Goal: Use online tool/utility: Utilize a website feature to perform a specific function

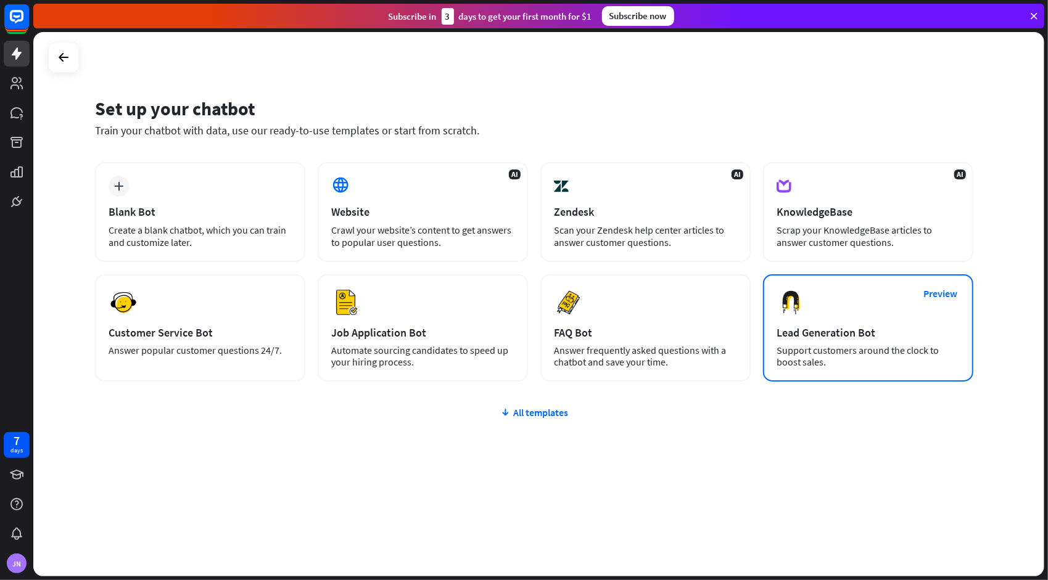
click at [844, 311] on div "Preview Lead Generation Bot Support customers around the clock to boost sales." at bounding box center [868, 327] width 210 height 107
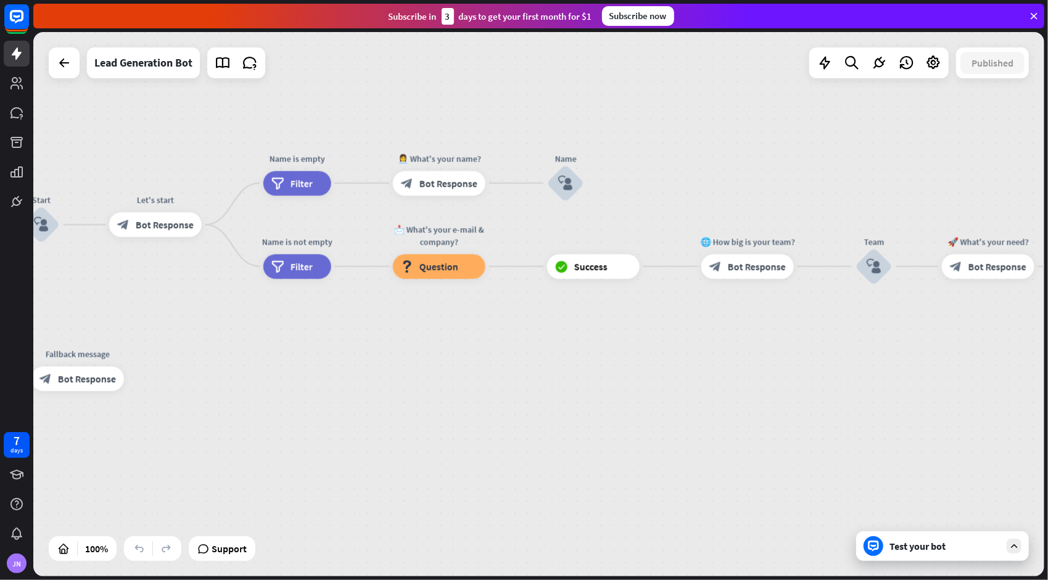
drag, startPoint x: 771, startPoint y: 434, endPoint x: 250, endPoint y: 432, distance: 521.1
click at [250, 432] on div "home_2 Start point Welcome message block_bot_response Bot Response Start block_…" at bounding box center [220, 574] width 1011 height 544
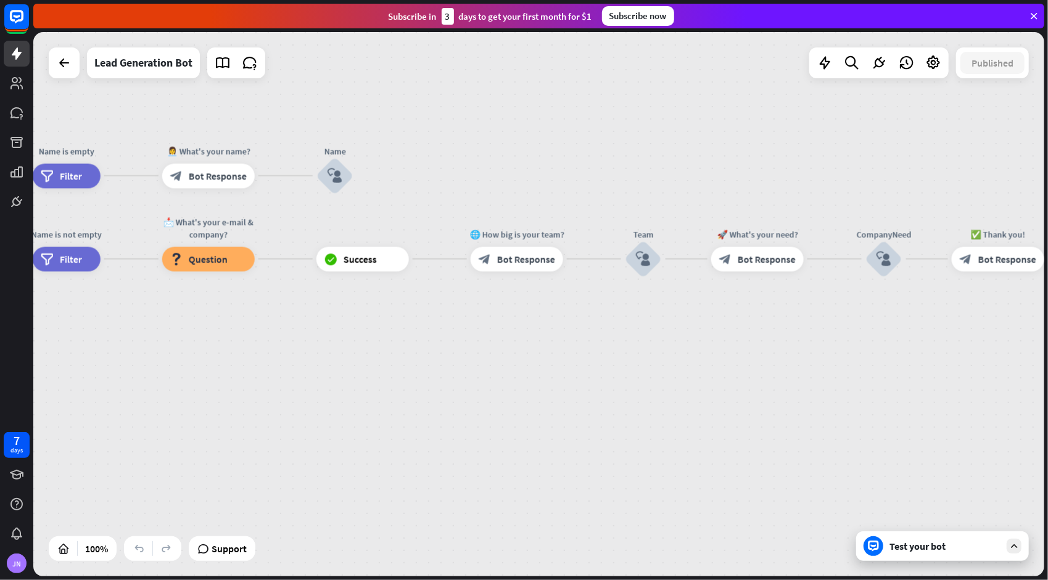
drag, startPoint x: 788, startPoint y: 414, endPoint x: 515, endPoint y: 409, distance: 272.6
click at [515, 409] on div "home_2 Start point Welcome message block_bot_response Bot Response Start block_…" at bounding box center [538, 304] width 1011 height 544
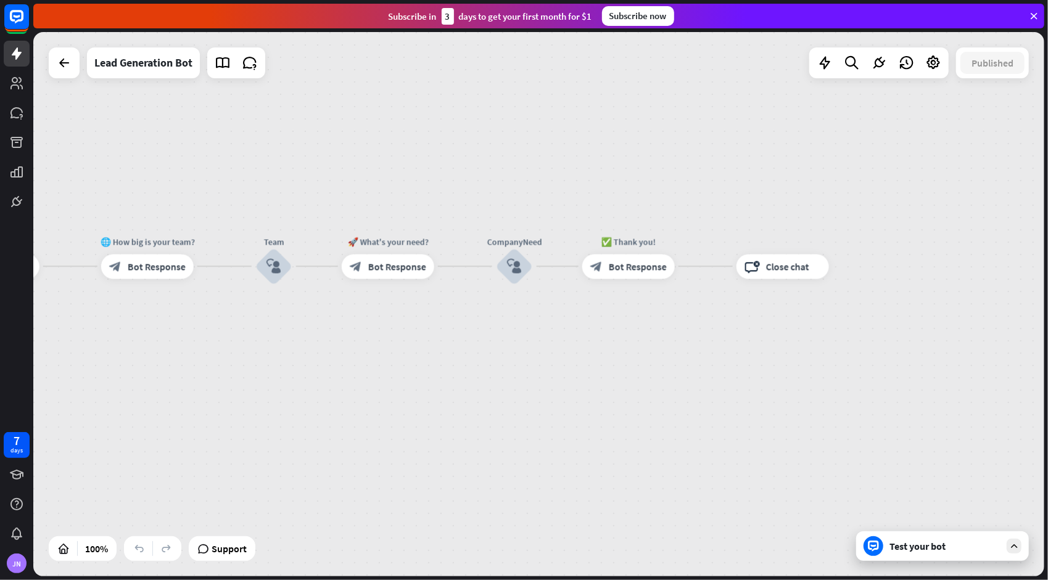
drag, startPoint x: 760, startPoint y: 374, endPoint x: 433, endPoint y: 379, distance: 327.5
click at [433, 379] on div "home_2 Start point Welcome message block_bot_response Bot Response Start block_…" at bounding box center [538, 304] width 1011 height 544
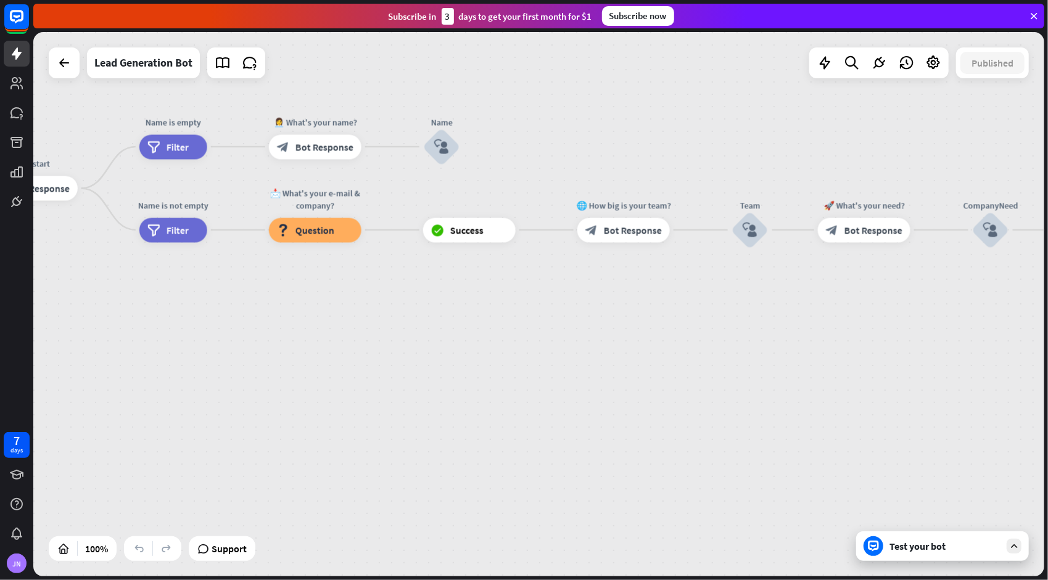
drag, startPoint x: 233, startPoint y: 396, endPoint x: 720, endPoint y: 360, distance: 488.5
click at [720, 360] on div "home_2 Start point Welcome message block_bot_response Bot Response Start block_…" at bounding box center [538, 304] width 1011 height 544
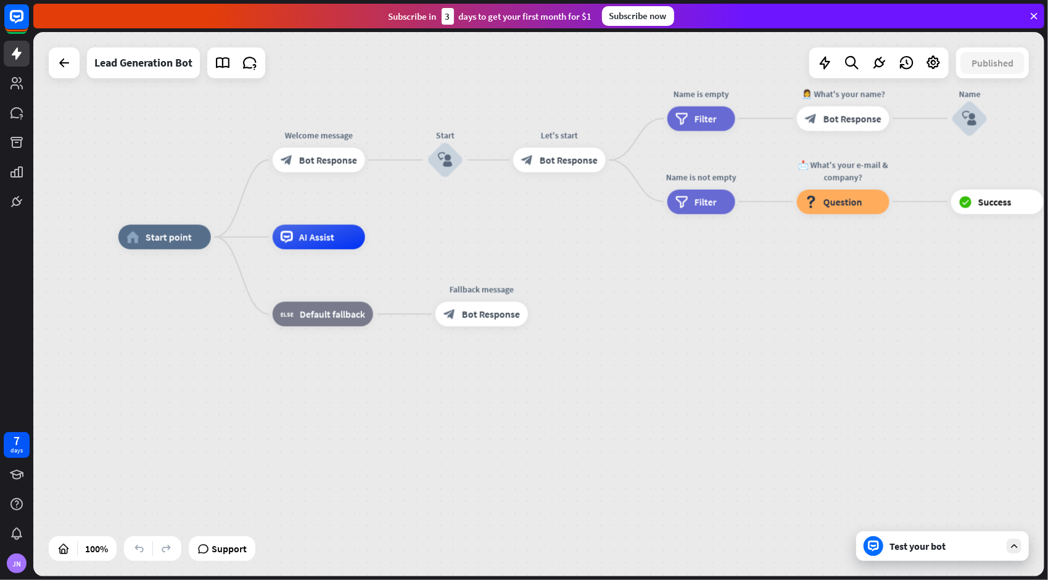
drag, startPoint x: 378, startPoint y: 374, endPoint x: 688, endPoint y: 351, distance: 311.0
click at [894, 345] on div "home_2 Start point Welcome message block_bot_response Bot Response Start block_…" at bounding box center [623, 509] width 1011 height 544
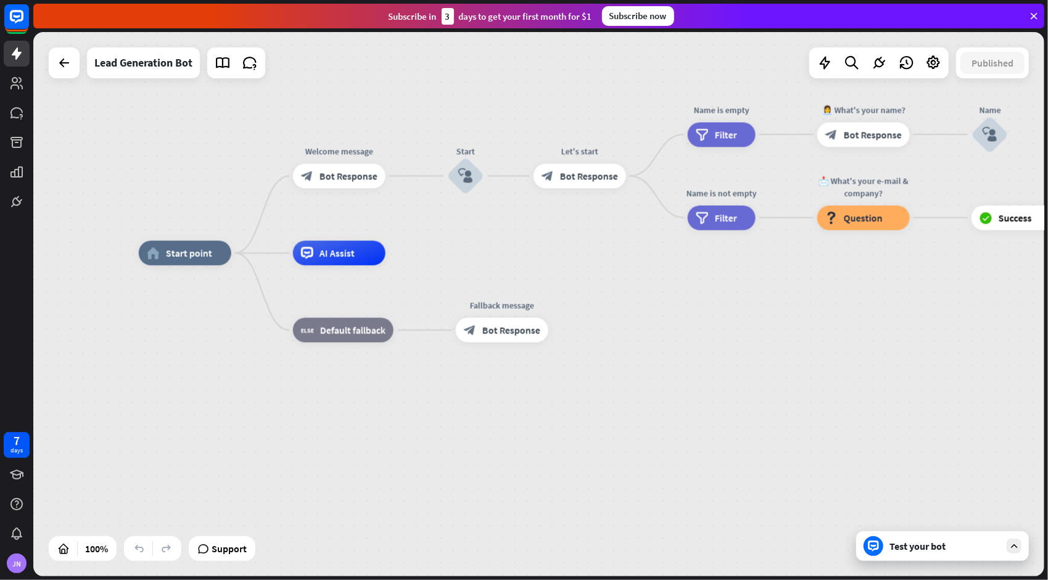
drag, startPoint x: 475, startPoint y: 413, endPoint x: 425, endPoint y: 407, distance: 50.9
click at [425, 407] on div "home_2 Start point Welcome message block_bot_response Bot Response Start block_…" at bounding box center [644, 525] width 1011 height 544
click at [202, 255] on span "Start point" at bounding box center [189, 253] width 46 height 12
click at [174, 228] on span "Edit name" at bounding box center [173, 225] width 38 height 11
click at [176, 295] on div "plus home_2 Start point Welcome message block_bot_response Bot Response Start b…" at bounding box center [644, 525] width 1011 height 544
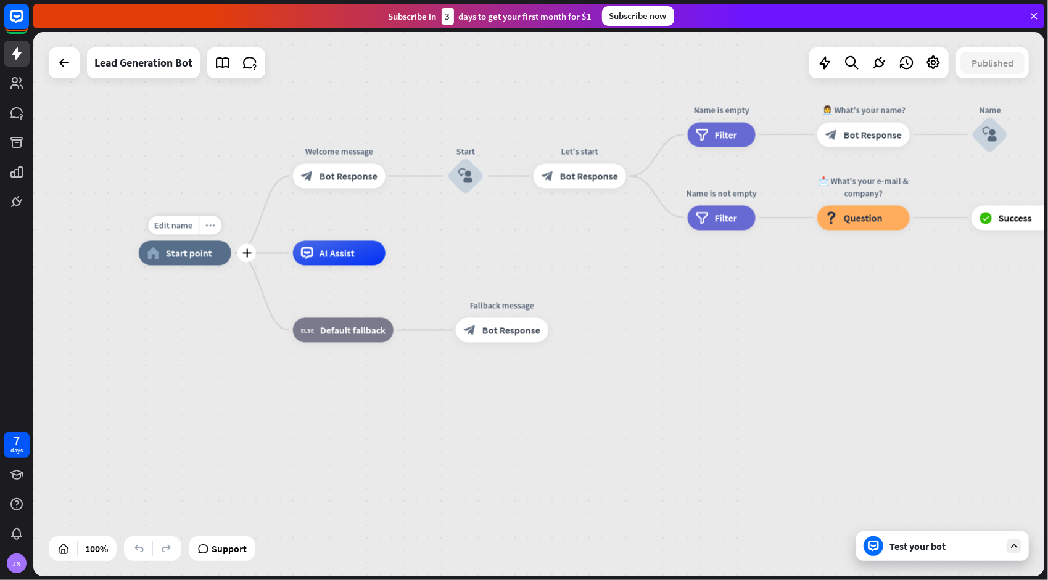
click at [214, 222] on icon "more_horiz" at bounding box center [210, 225] width 10 height 9
click at [169, 257] on span "Start point" at bounding box center [189, 253] width 46 height 12
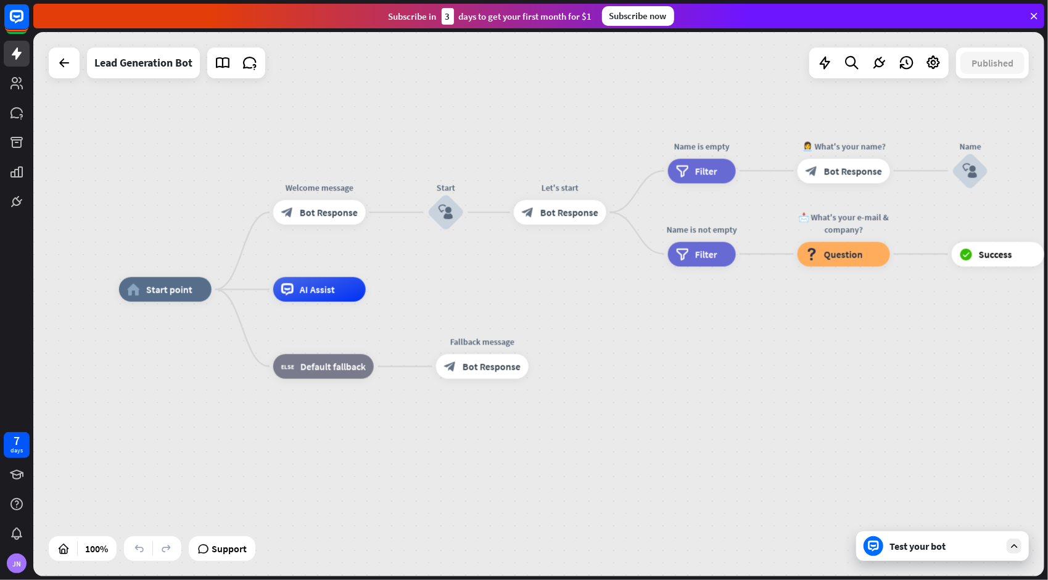
drag, startPoint x: 686, startPoint y: 345, endPoint x: 666, endPoint y: 382, distance: 41.4
click at [666, 382] on div "home_2 Start point Welcome message block_bot_response Bot Response Start block_…" at bounding box center [624, 562] width 1011 height 544
